Goal: Use online tool/utility: Utilize a website feature to perform a specific function

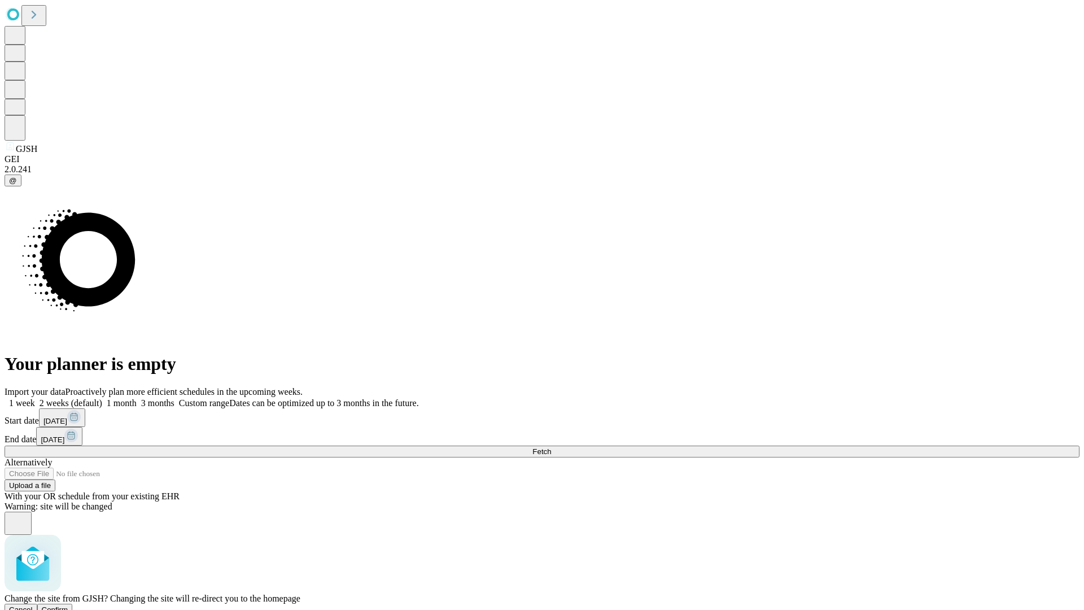
click at [68, 605] on span "Confirm" at bounding box center [55, 609] width 27 height 8
click at [35, 398] on label "1 week" at bounding box center [20, 403] width 30 height 10
click at [551, 447] on span "Fetch" at bounding box center [541, 451] width 19 height 8
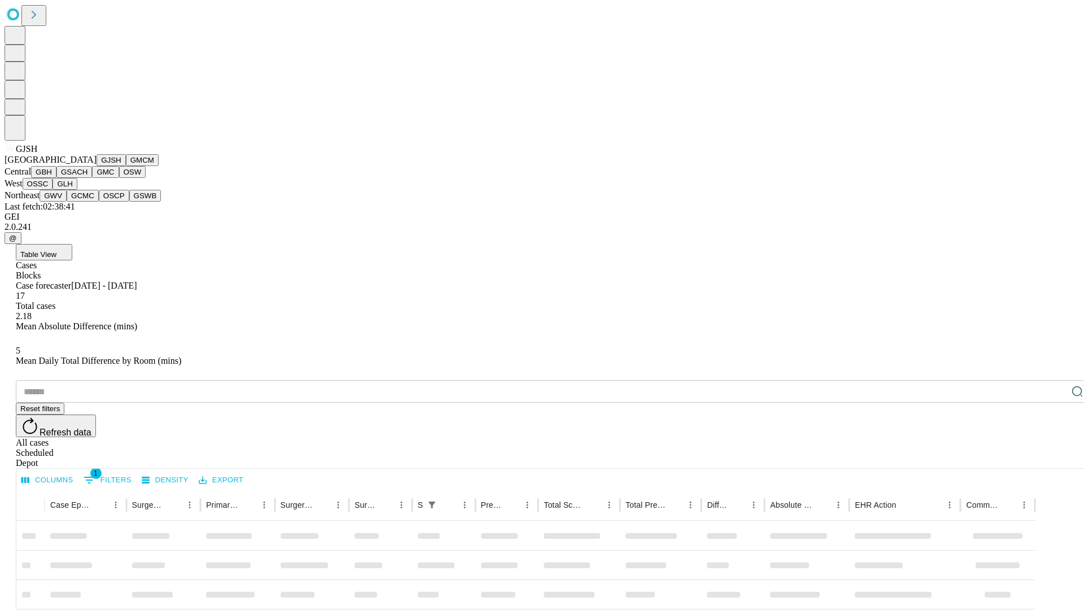
click at [126, 166] on button "GMCM" at bounding box center [142, 160] width 33 height 12
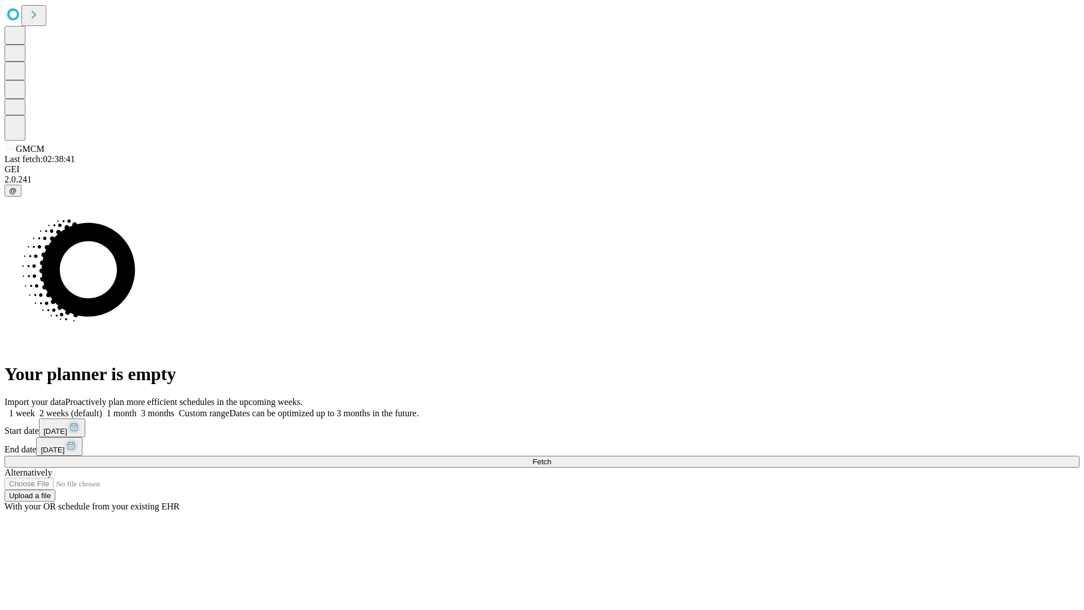
click at [35, 408] on label "1 week" at bounding box center [20, 413] width 30 height 10
click at [551, 457] on span "Fetch" at bounding box center [541, 461] width 19 height 8
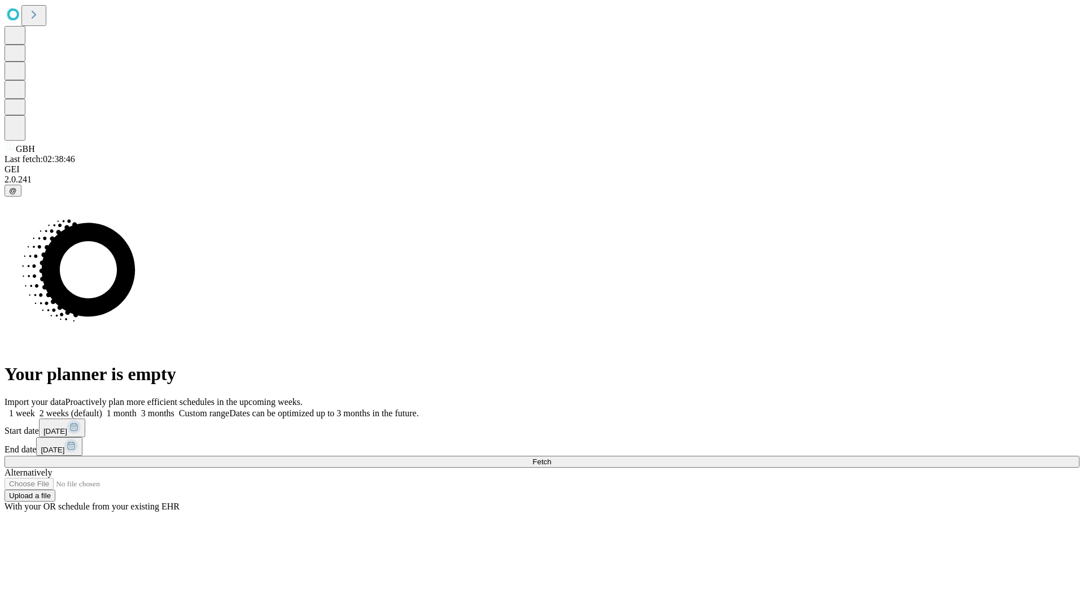
click at [35, 408] on label "1 week" at bounding box center [20, 413] width 30 height 10
click at [551, 457] on span "Fetch" at bounding box center [541, 461] width 19 height 8
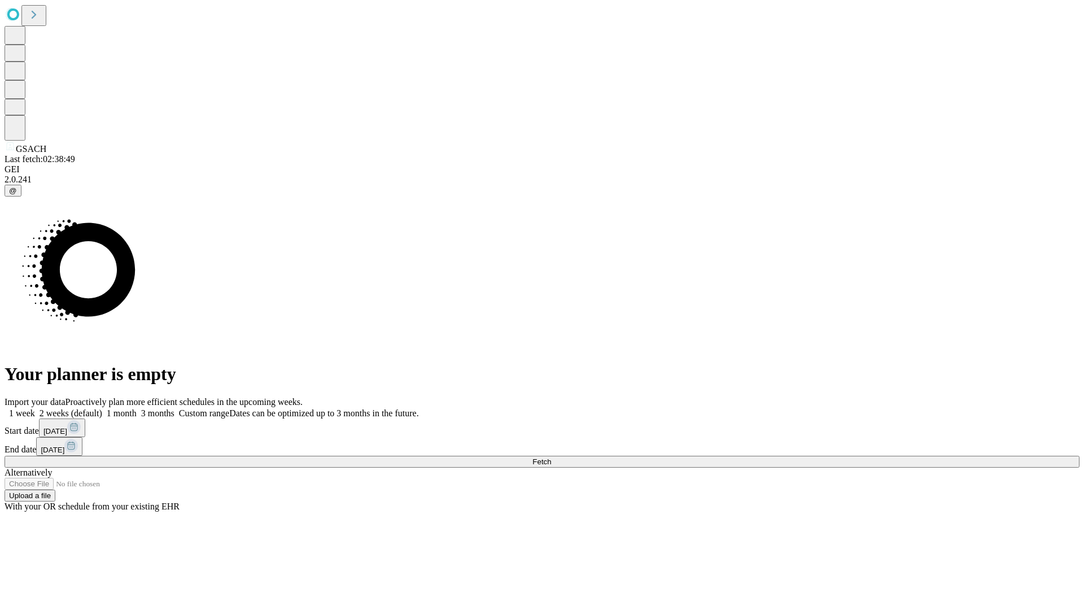
click at [35, 408] on label "1 week" at bounding box center [20, 413] width 30 height 10
click at [551, 457] on span "Fetch" at bounding box center [541, 461] width 19 height 8
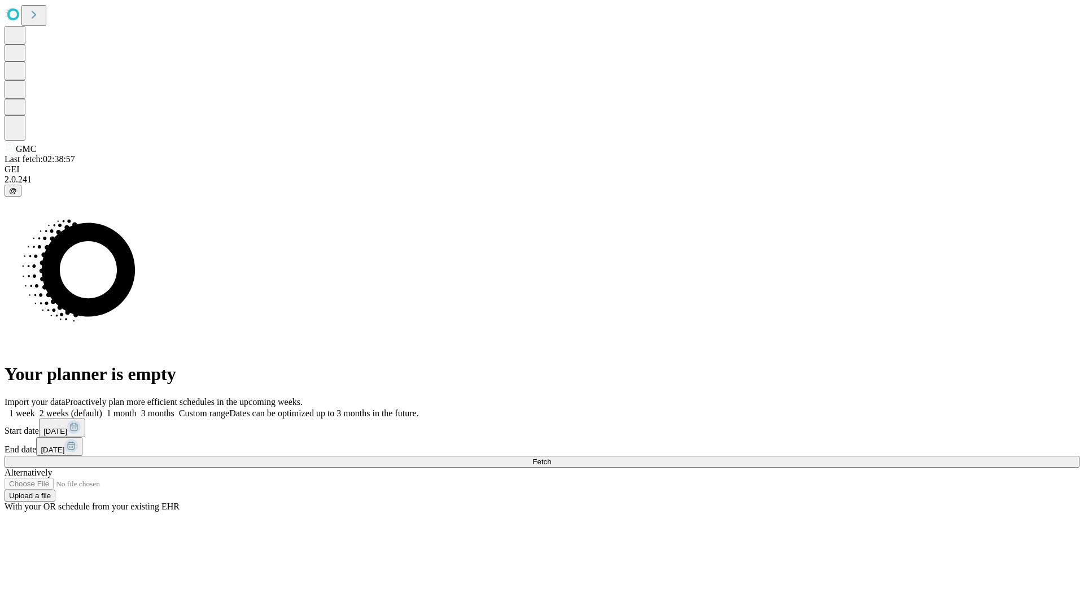
click at [35, 408] on label "1 week" at bounding box center [20, 413] width 30 height 10
click at [551, 457] on span "Fetch" at bounding box center [541, 461] width 19 height 8
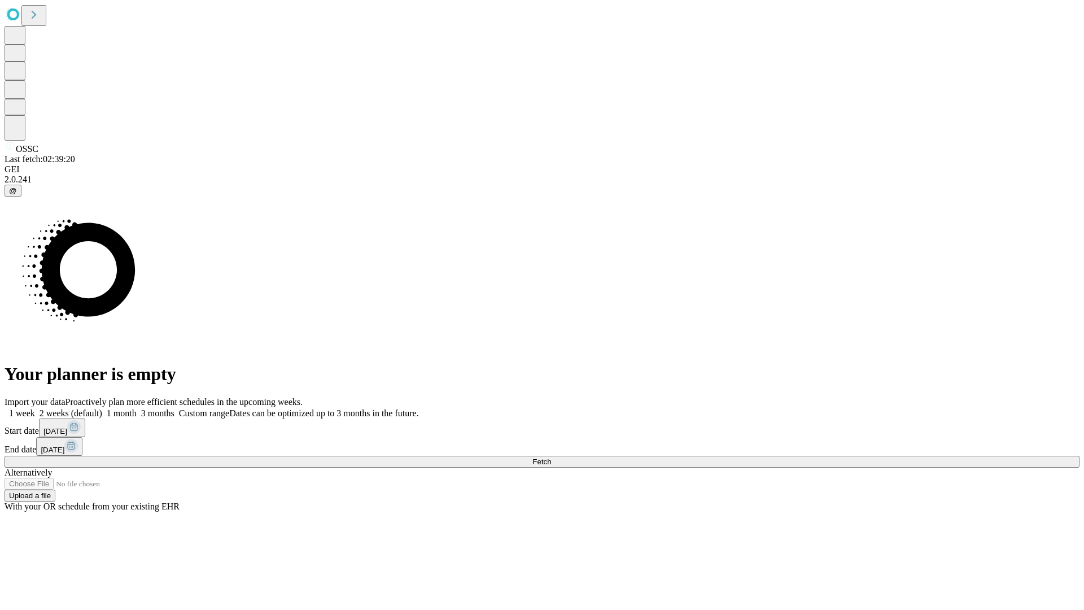
click at [35, 408] on label "1 week" at bounding box center [20, 413] width 30 height 10
click at [551, 457] on span "Fetch" at bounding box center [541, 461] width 19 height 8
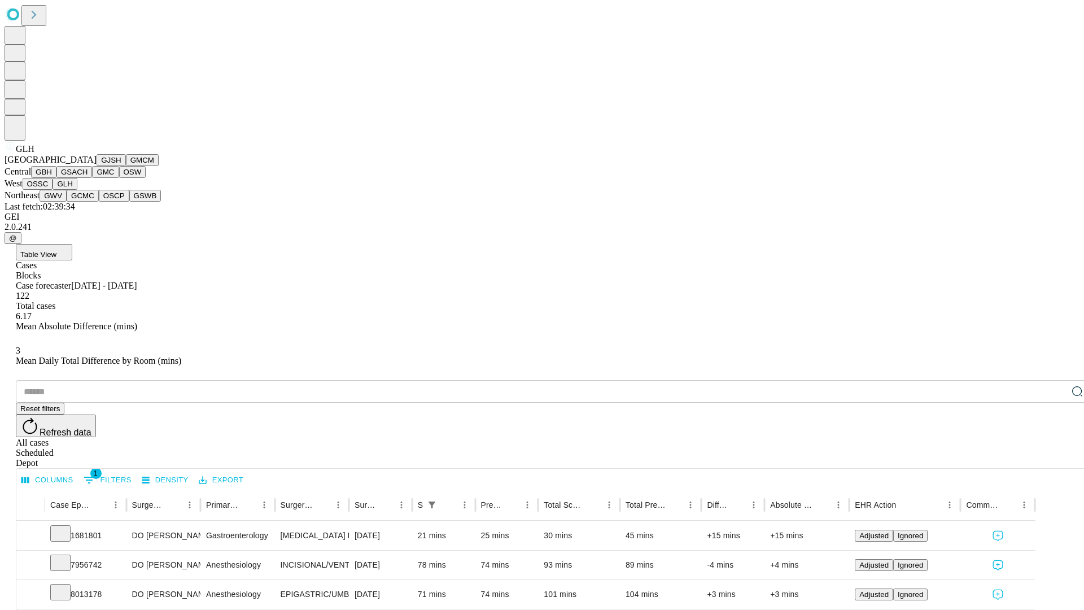
click at [67, 202] on button "GWV" at bounding box center [53, 196] width 27 height 12
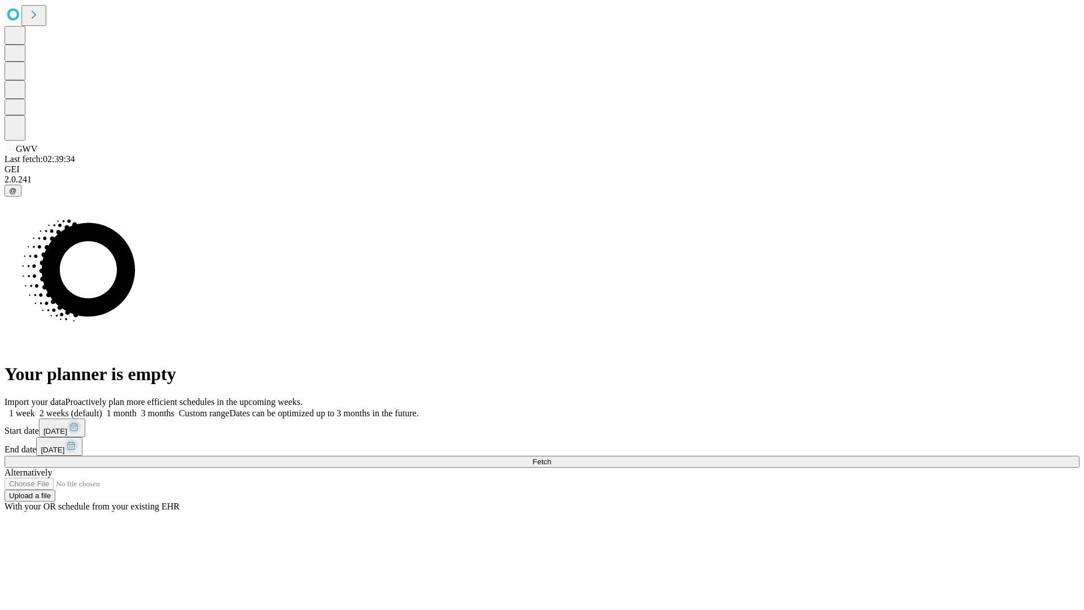
click at [35, 408] on label "1 week" at bounding box center [20, 413] width 30 height 10
click at [551, 457] on span "Fetch" at bounding box center [541, 461] width 19 height 8
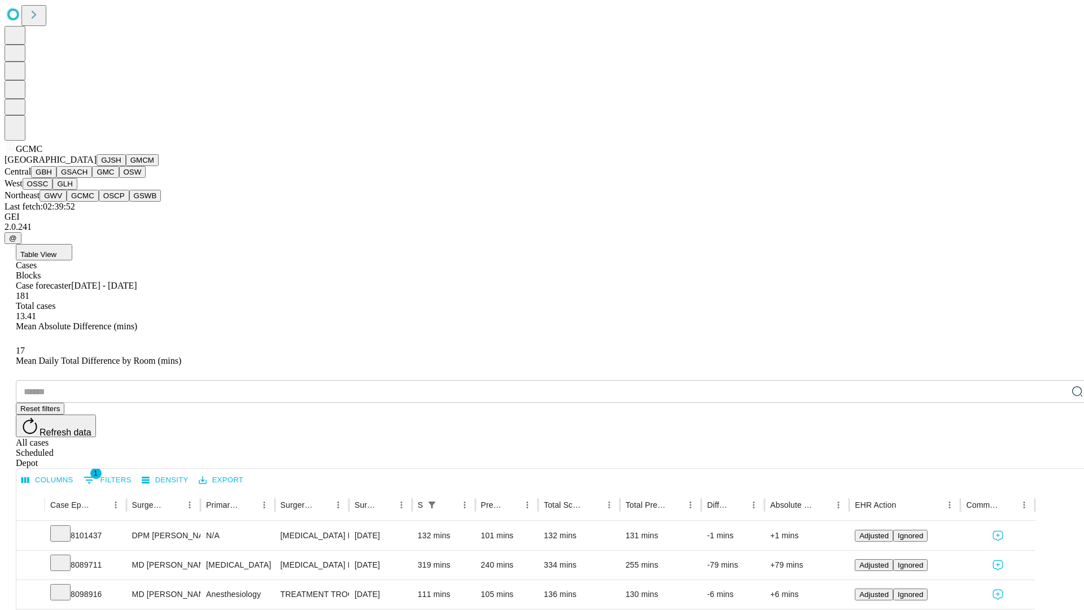
click at [99, 202] on button "OSCP" at bounding box center [114, 196] width 30 height 12
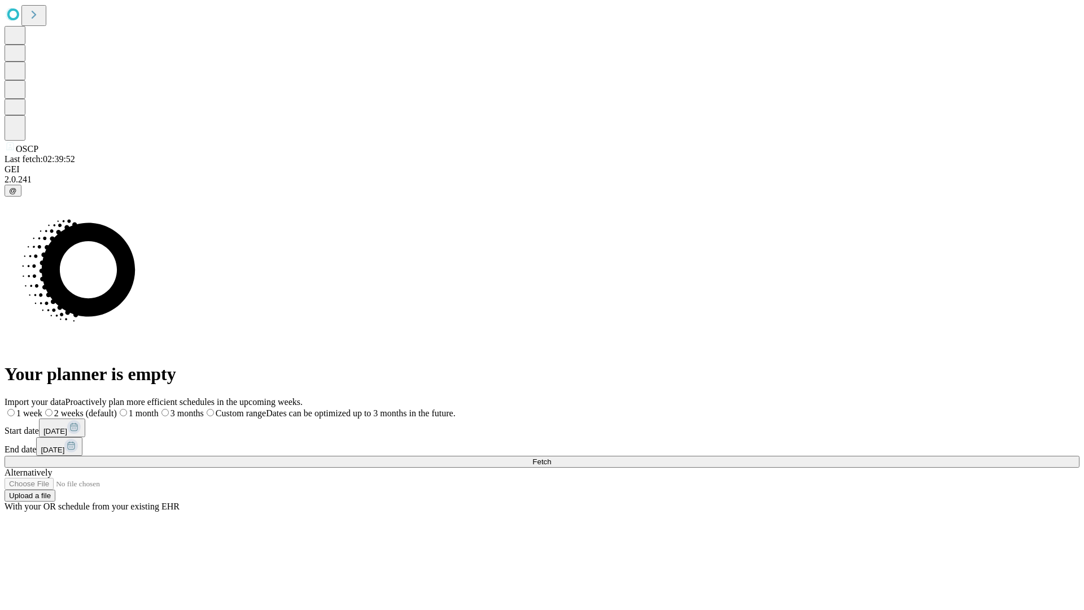
click at [42, 408] on label "1 week" at bounding box center [24, 413] width 38 height 10
click at [551, 457] on span "Fetch" at bounding box center [541, 461] width 19 height 8
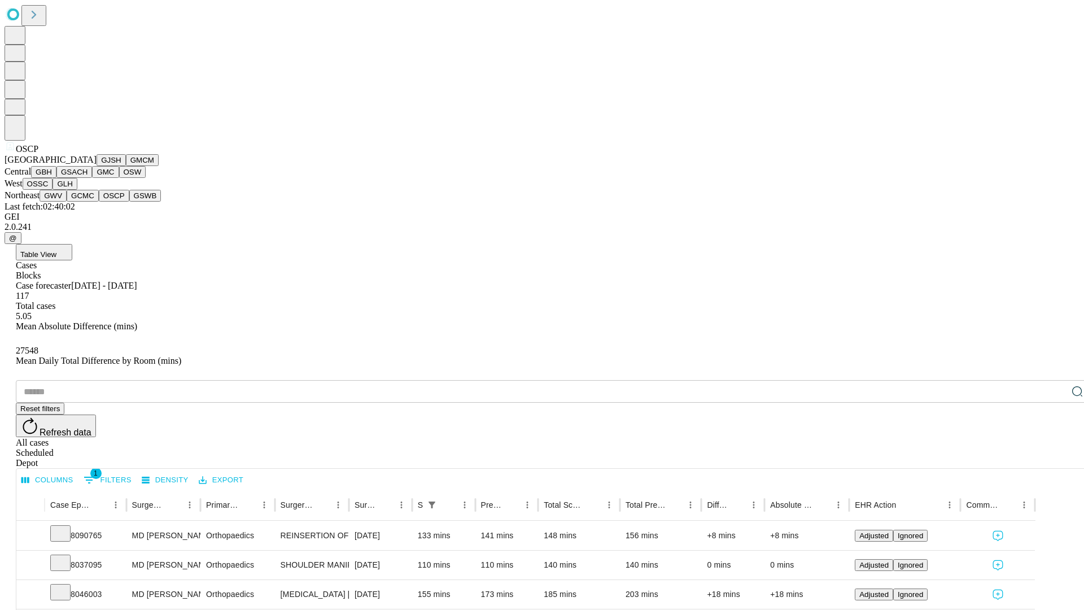
click at [129, 202] on button "GSWB" at bounding box center [145, 196] width 32 height 12
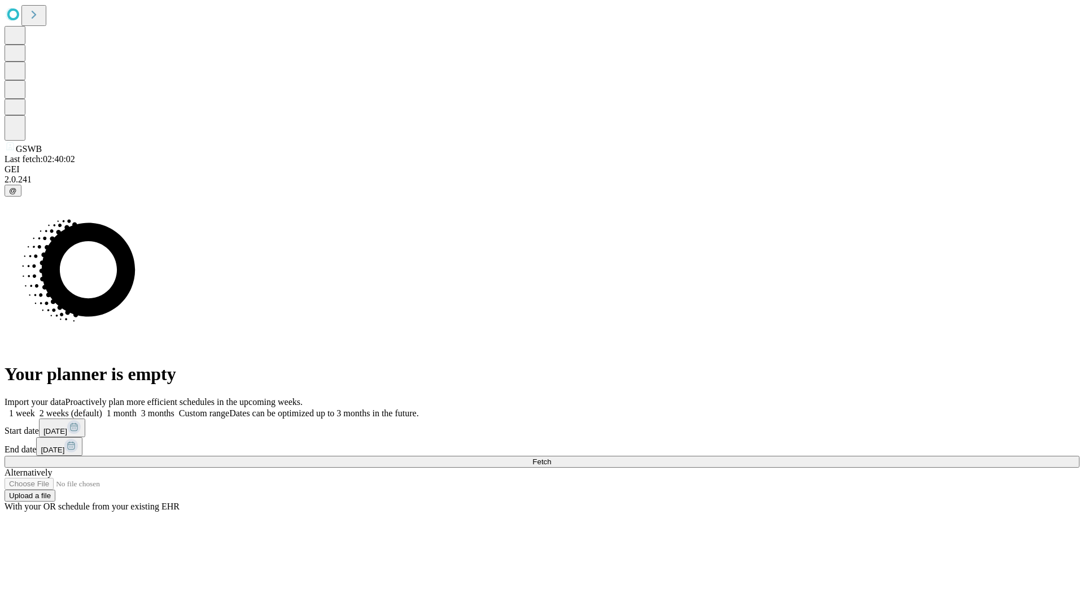
click at [35, 408] on label "1 week" at bounding box center [20, 413] width 30 height 10
click at [551, 457] on span "Fetch" at bounding box center [541, 461] width 19 height 8
